Goal: Task Accomplishment & Management: Manage account settings

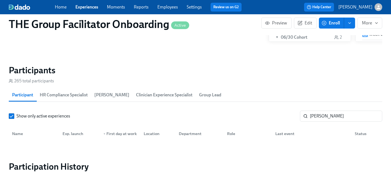
scroll to position [0, 7516]
click at [87, 7] on link "Experiences" at bounding box center [86, 6] width 23 height 5
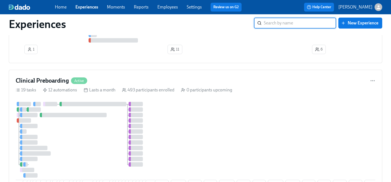
scroll to position [398, 0]
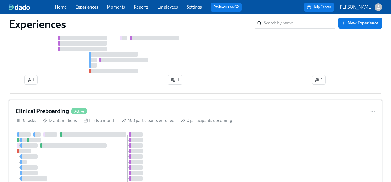
click at [182, 151] on div "3 55 10 6 9 10 19 2 11 2 16 2 17 1 12 6 6 3 14 8 1 6 8 4 2 23 21 12 11 12 3 3 4…" at bounding box center [196, 176] width 360 height 89
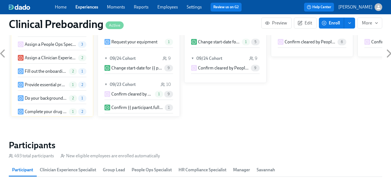
scroll to position [569, 0]
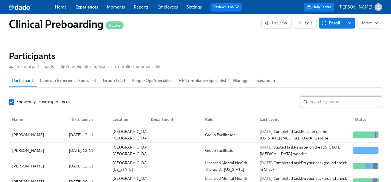
click at [323, 102] on input "search" at bounding box center [346, 101] width 72 height 11
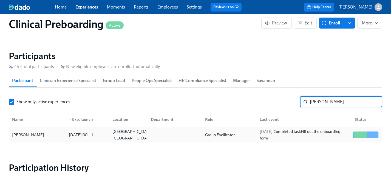
type input "[PERSON_NAME]"
click at [31, 137] on div "[PERSON_NAME]" at bounding box center [28, 134] width 37 height 7
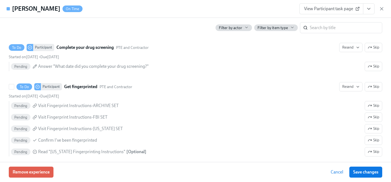
scroll to position [808, 0]
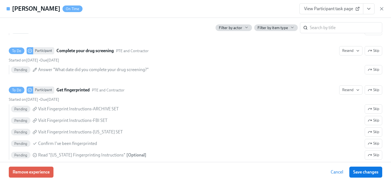
click at [375, 6] on div "View Participant task page" at bounding box center [342, 8] width 85 height 11
click at [372, 10] on button "View task page" at bounding box center [369, 8] width 12 height 11
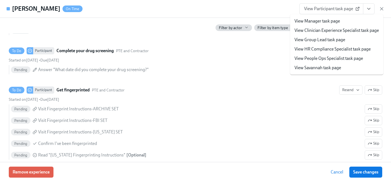
click at [317, 47] on link "View HR Compliance Specialist task page" at bounding box center [333, 49] width 76 height 6
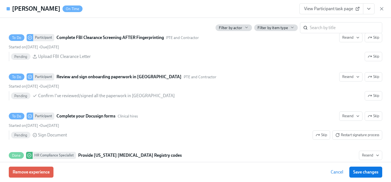
scroll to position [627, 0]
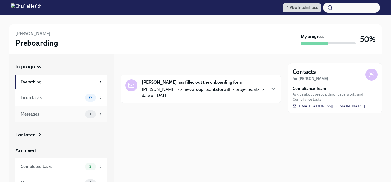
scroll to position [9, 0]
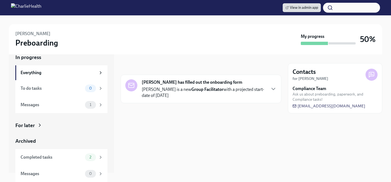
click at [30, 126] on div "For later" at bounding box center [24, 125] width 19 height 7
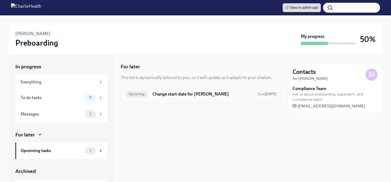
click at [187, 95] on h6 "Change start-date for [PERSON_NAME]" at bounding box center [203, 94] width 101 height 6
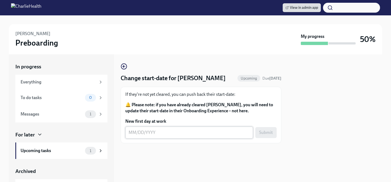
click at [153, 135] on textarea "New first day at work" at bounding box center [189, 132] width 121 height 7
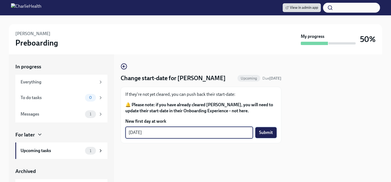
type textarea "[DATE]"
click at [268, 132] on span "Submit" at bounding box center [266, 132] width 14 height 5
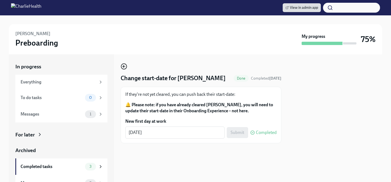
click at [125, 65] on icon "button" at bounding box center [124, 66] width 7 height 7
